Goal: Task Accomplishment & Management: Complete application form

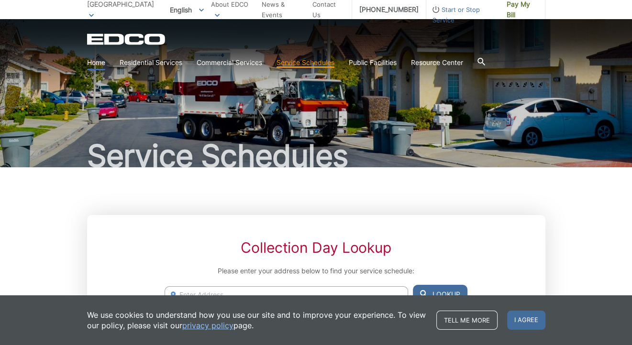
click at [94, 64] on link "Home" at bounding box center [96, 62] width 18 height 11
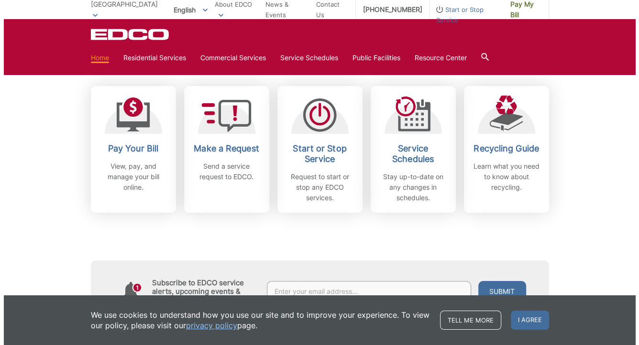
scroll to position [268, 0]
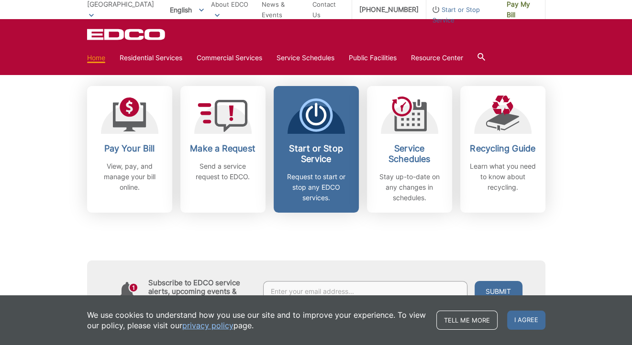
click at [315, 159] on h2 "Start or Stop Service" at bounding box center [316, 153] width 71 height 21
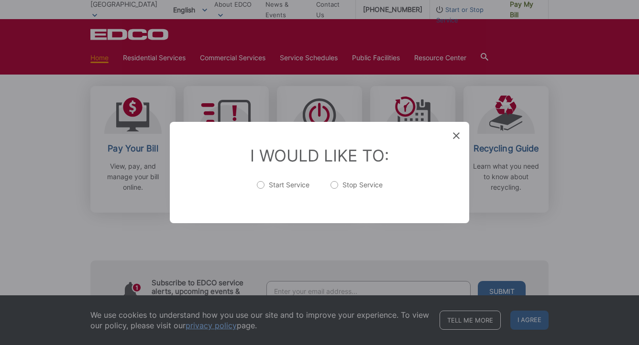
click at [521, 327] on div "Entry Status None In Progress Completed None None In Progress Completed I Would…" at bounding box center [319, 172] width 639 height 345
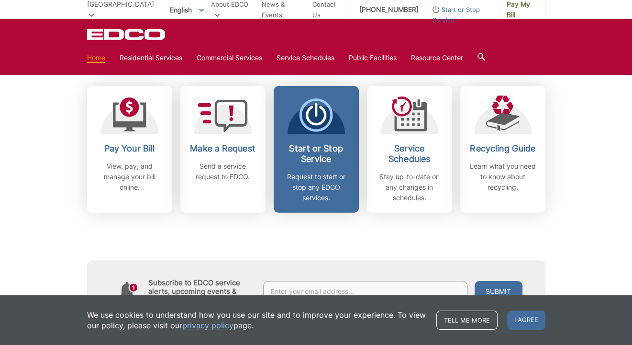
click at [306, 139] on span "Start or Stop Service Request to start or stop any EDCO services." at bounding box center [315, 149] width 85 height 127
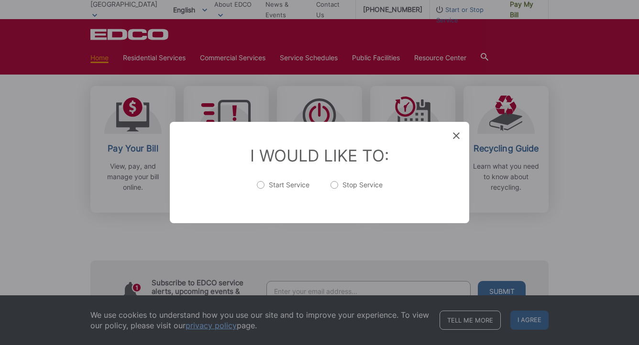
click at [270, 185] on label "Start Service" at bounding box center [283, 189] width 53 height 19
radio input "true"
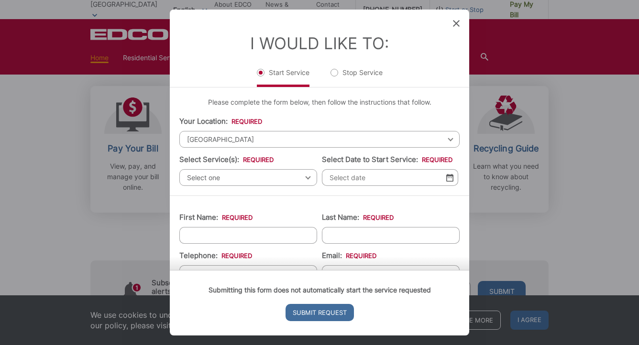
click at [264, 181] on span "Select one" at bounding box center [248, 177] width 138 height 17
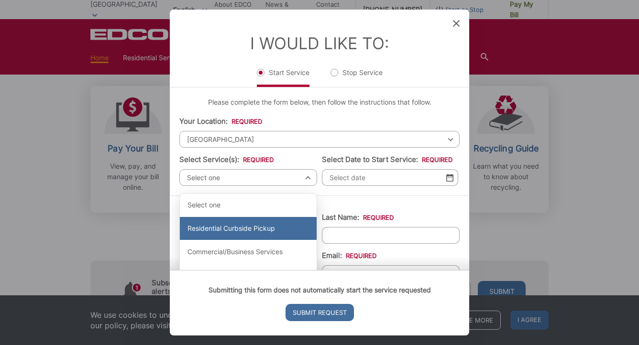
click at [249, 227] on div "Residential Curbside Pickup" at bounding box center [248, 228] width 137 height 23
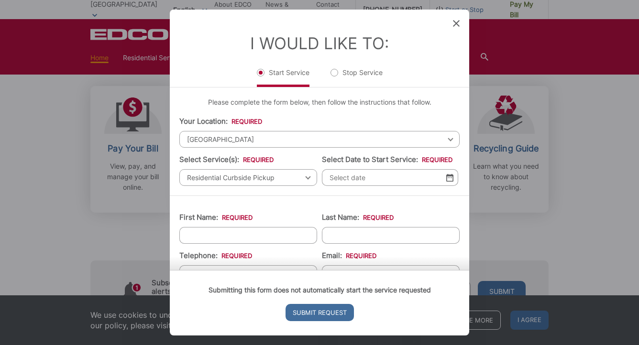
click at [391, 175] on input "Select Date to Start Service: *" at bounding box center [390, 177] width 136 height 17
click at [446, 175] on img at bounding box center [449, 178] width 7 height 8
click at [446, 181] on img at bounding box center [449, 178] width 7 height 8
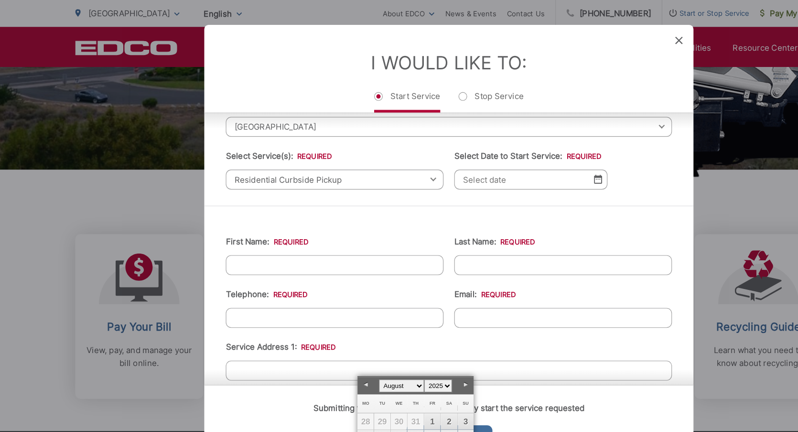
scroll to position [50, 0]
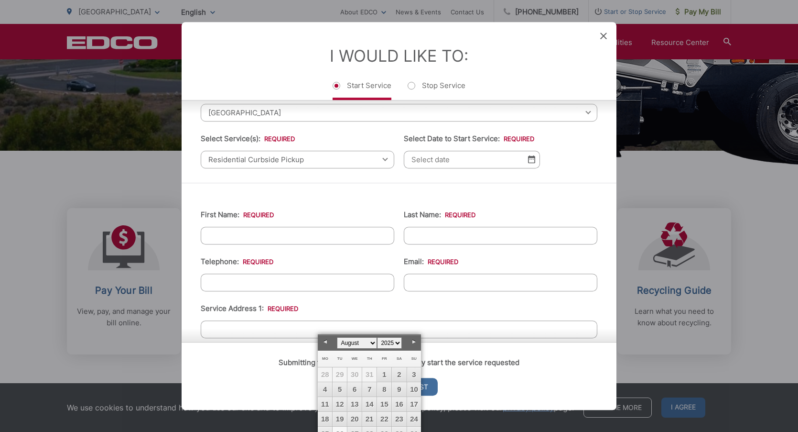
click at [338, 345] on link "26" at bounding box center [340, 433] width 14 height 14
type input "[DATE]"
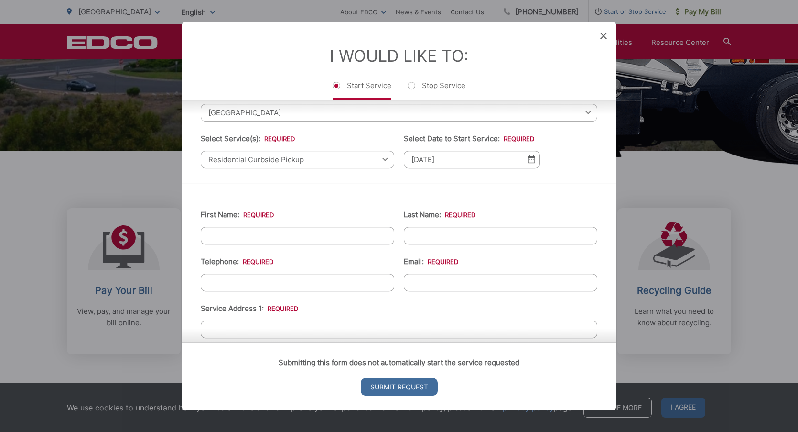
click at [313, 242] on input "First Name: *" at bounding box center [298, 236] width 194 height 18
type input "[PERSON_NAME]"
type input "Chou"
type input "[PHONE_NUMBER]"
type input "[EMAIL_ADDRESS][DOMAIN_NAME]"
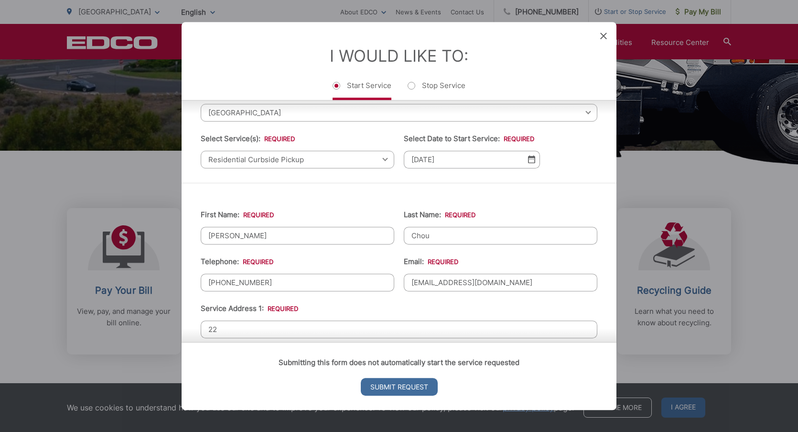
type input "2"
type input "[STREET_ADDRESS]"
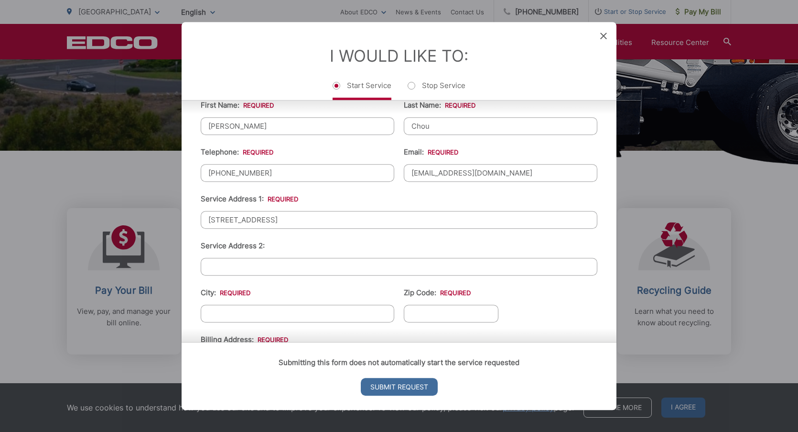
scroll to position [160, 0]
click at [286, 305] on input "City: *" at bounding box center [298, 313] width 194 height 18
type input "[GEOGRAPHIC_DATA]"
type input "90275"
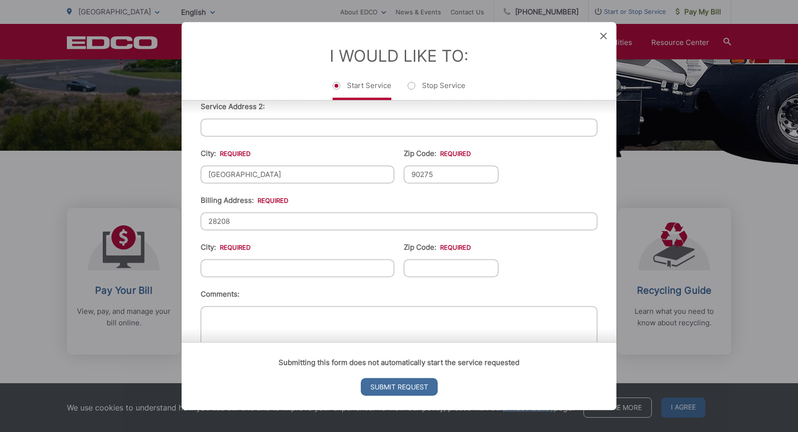
type input "[STREET_ADDRESS]"
type input "[GEOGRAPHIC_DATA]"
type input "90275"
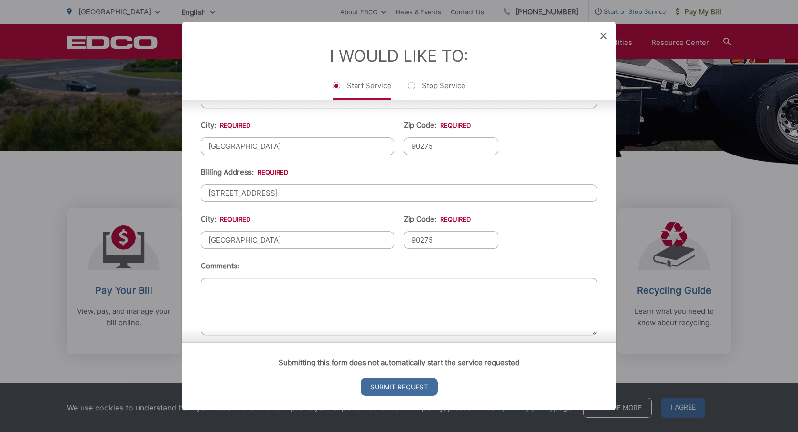
scroll to position [337, 0]
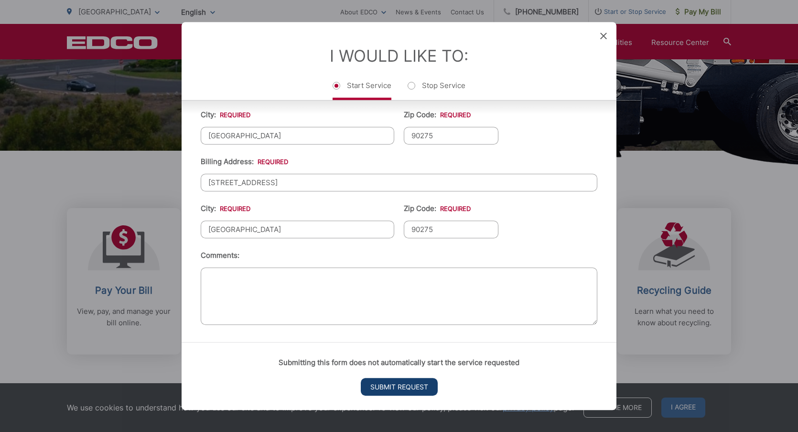
click at [406, 345] on input "Submit Request" at bounding box center [399, 387] width 77 height 18
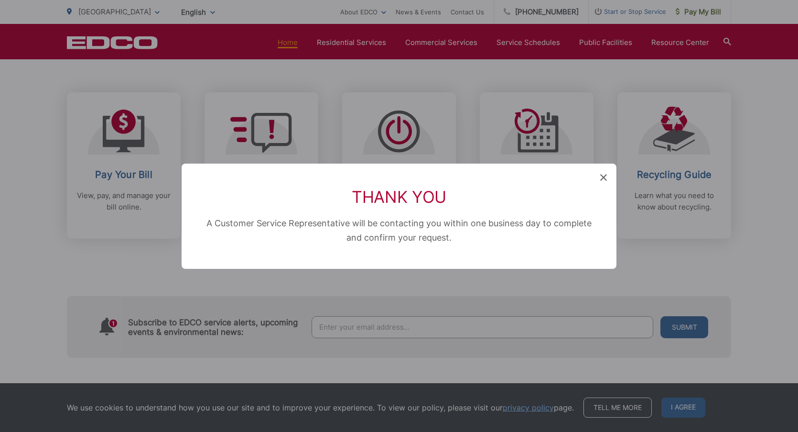
scroll to position [0, 0]
drag, startPoint x: 601, startPoint y: 177, endPoint x: 596, endPoint y: 188, distance: 12.2
click at [596, 188] on div "Thank You A Customer Service Representative will be contacting you within one b…" at bounding box center [399, 215] width 435 height 105
click at [607, 180] on div "Thank You A Customer Service Representative will be contacting you within one b…" at bounding box center [399, 215] width 435 height 105
click at [602, 169] on div "Thank You A Customer Service Representative will be contacting you within one b…" at bounding box center [399, 215] width 435 height 105
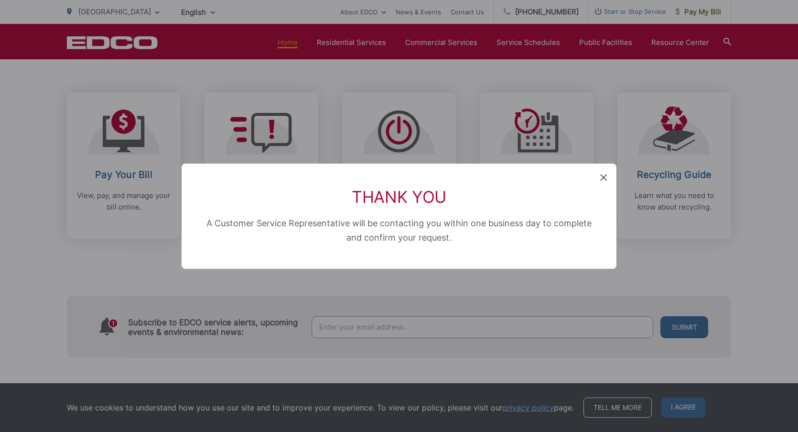
click at [603, 170] on div "Thank You A Customer Service Representative will be contacting you within one b…" at bounding box center [399, 215] width 435 height 105
click at [600, 177] on div "Thank You A Customer Service Representative will be contacting you within one b…" at bounding box center [399, 215] width 435 height 105
click at [606, 180] on icon at bounding box center [603, 177] width 7 height 7
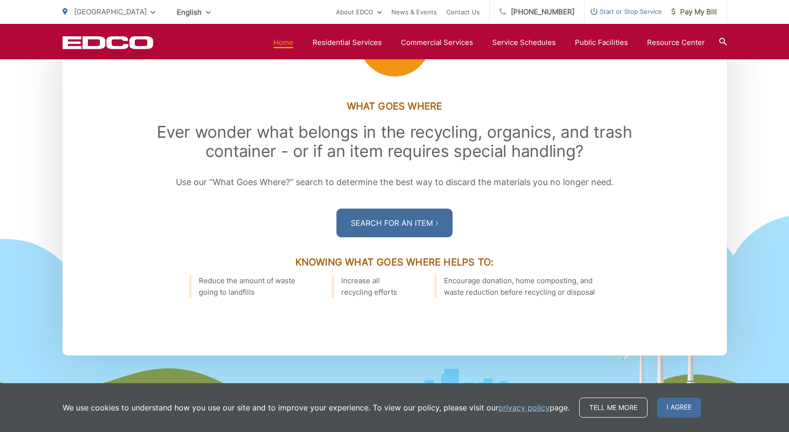
scroll to position [1330, 0]
